Goal: Task Accomplishment & Management: Manage account settings

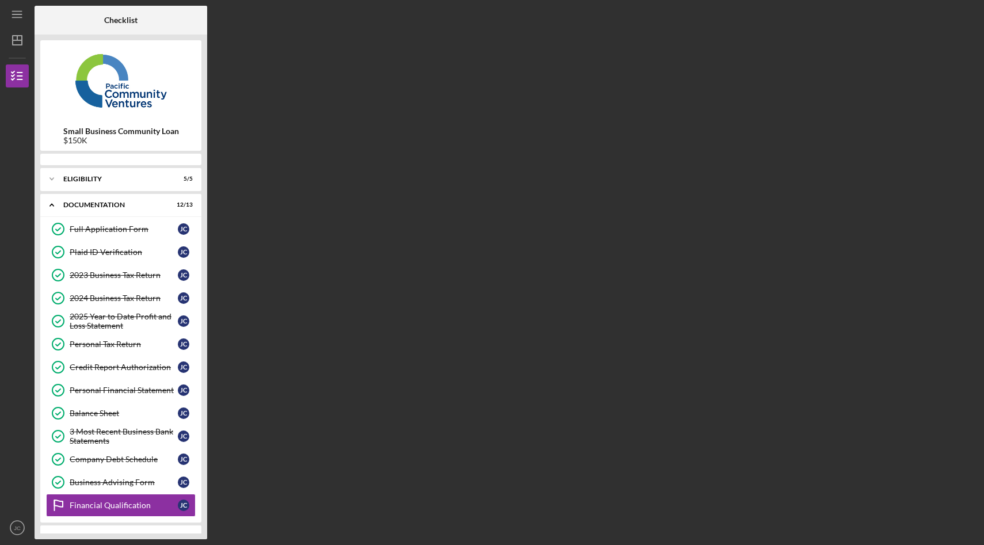
scroll to position [47, 0]
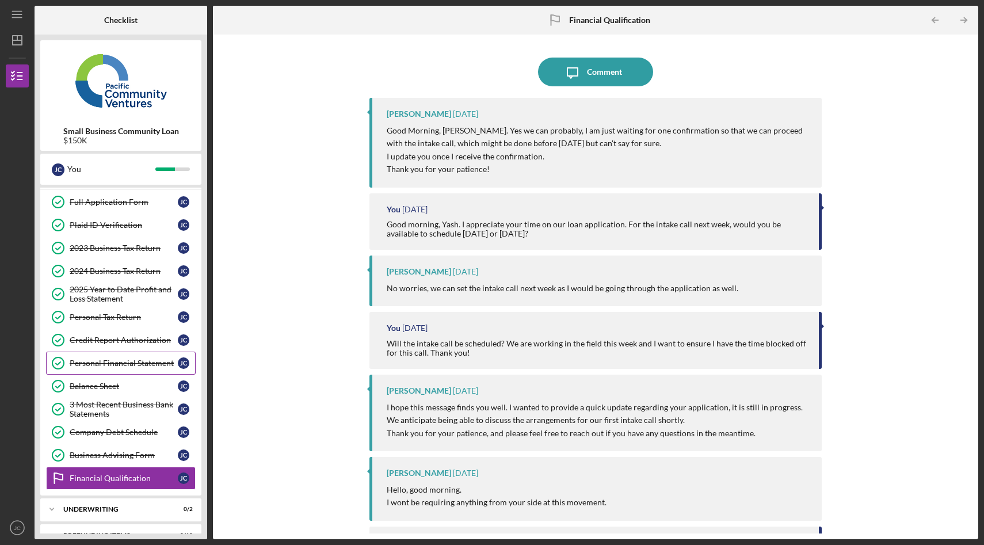
click at [143, 365] on div "Personal Financial Statement" at bounding box center [124, 363] width 108 height 9
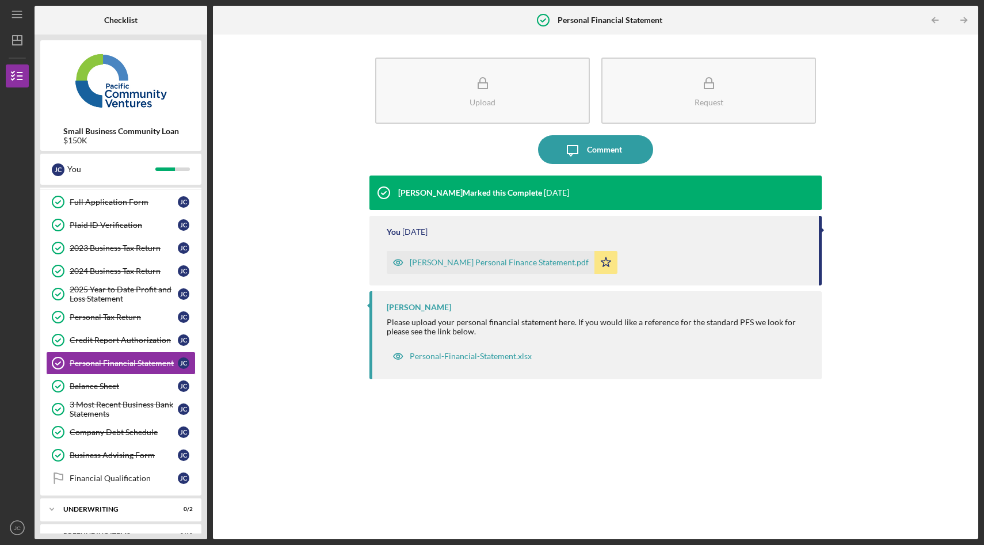
click at [450, 264] on div "[PERSON_NAME] Personal Finance Statement.pdf" at bounding box center [499, 262] width 179 height 9
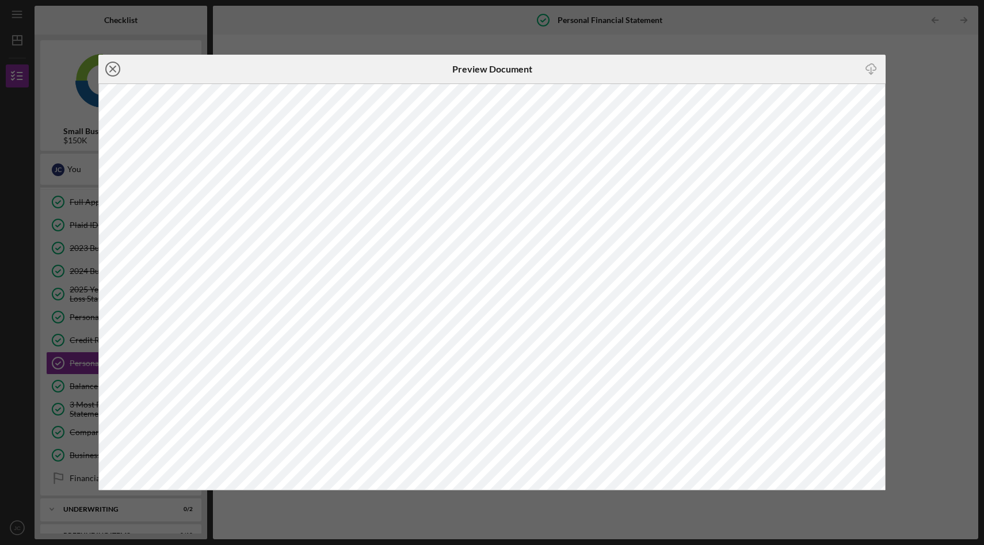
click at [113, 67] on icon "Icon/Close" at bounding box center [112, 69] width 29 height 29
